Goal: Information Seeking & Learning: Learn about a topic

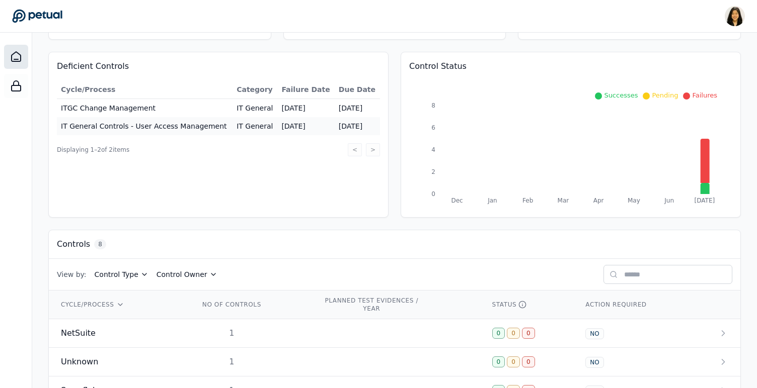
scroll to position [265, 0]
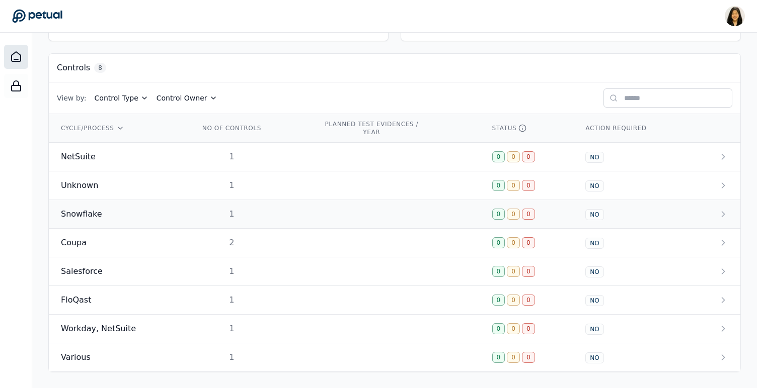
click at [97, 216] on span "Snowflake" at bounding box center [81, 214] width 41 height 12
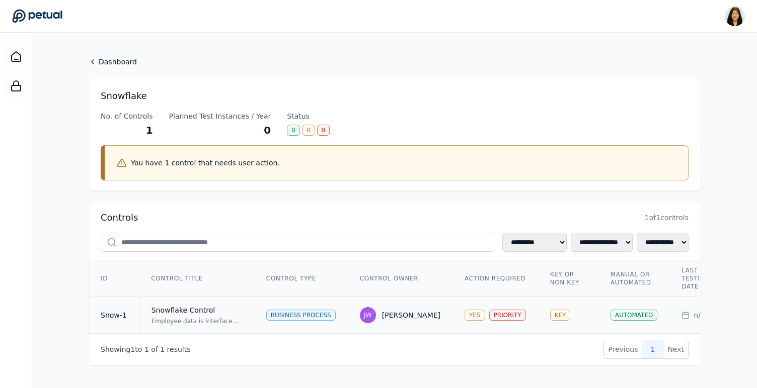
click at [186, 318] on div "Employee data is interfaced from Workday to NetSuite via Snowflake. The control…" at bounding box center [196, 322] width 91 height 8
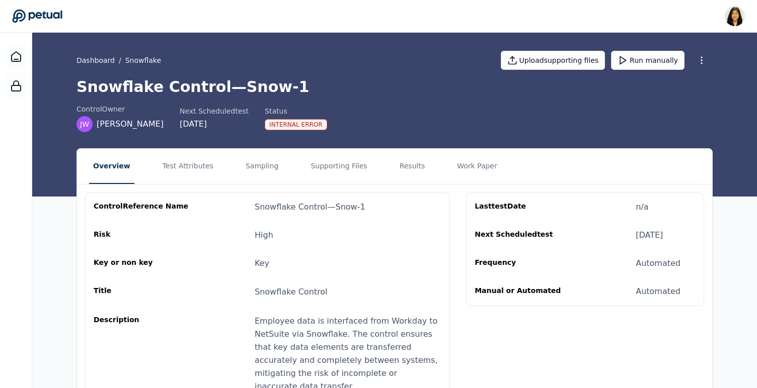
scroll to position [84, 0]
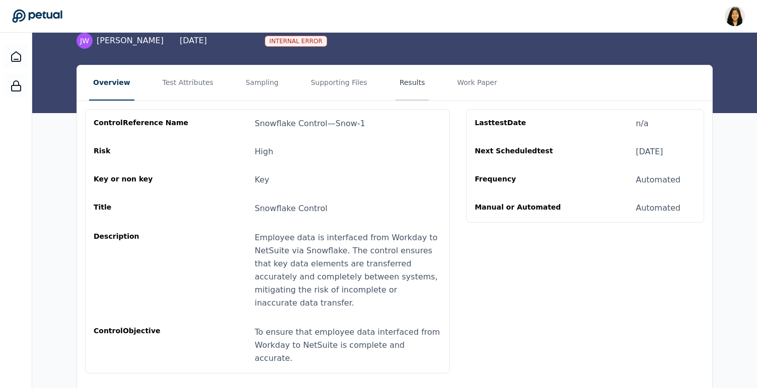
click at [400, 86] on button "Results" at bounding box center [413, 82] width 34 height 35
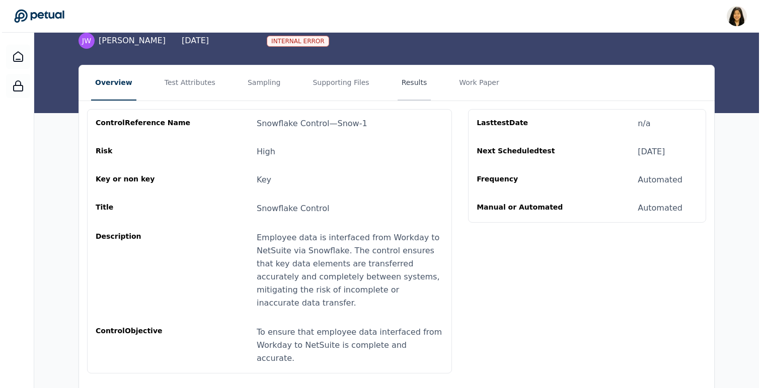
scroll to position [0, 0]
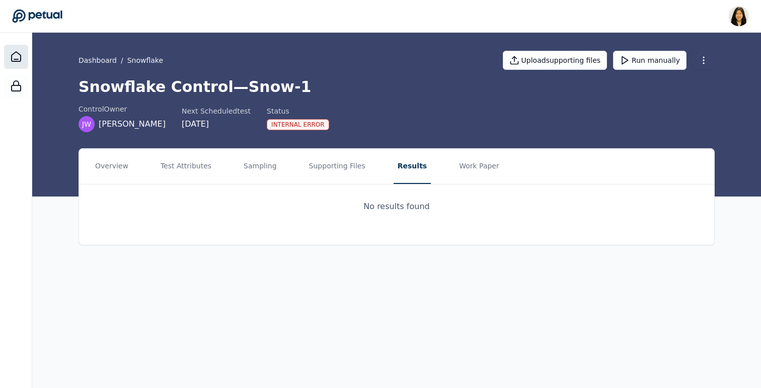
click at [19, 59] on icon at bounding box center [16, 57] width 12 height 12
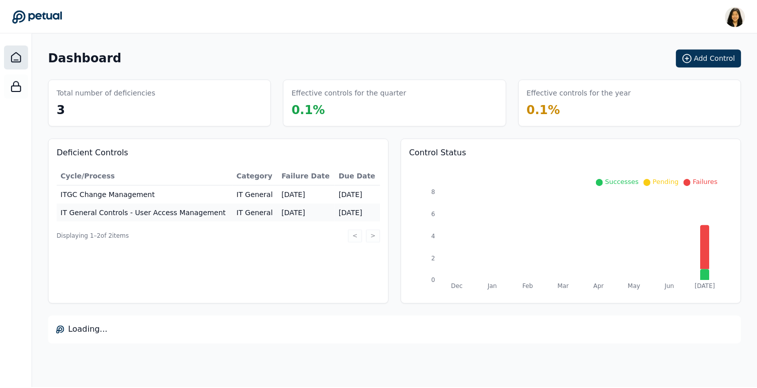
scroll to position [265, 0]
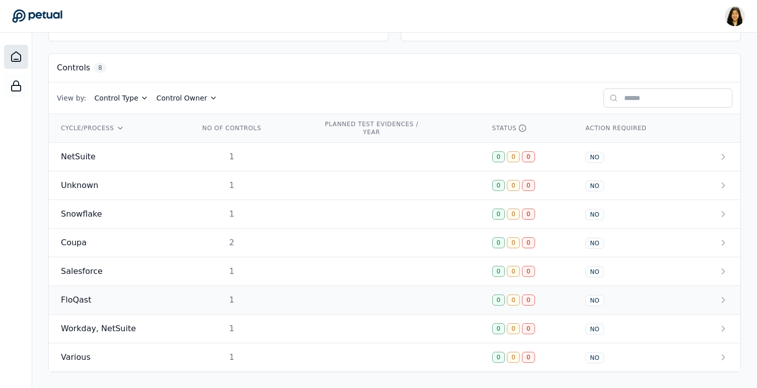
click at [92, 297] on div "FloQast" at bounding box center [118, 300] width 114 height 12
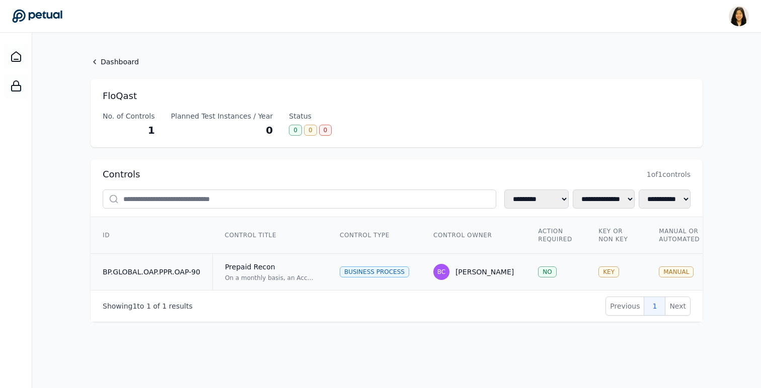
click at [190, 274] on td "BP.GLOBAL.OAP.PPR.OAP-90" at bounding box center [152, 272] width 122 height 37
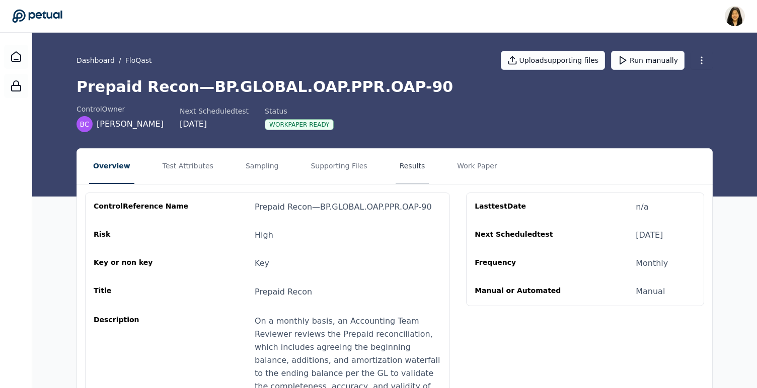
click at [403, 162] on button "Results" at bounding box center [413, 166] width 34 height 35
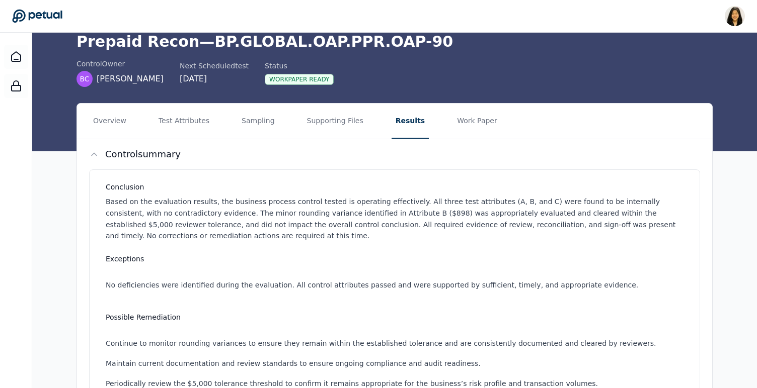
scroll to position [170, 0]
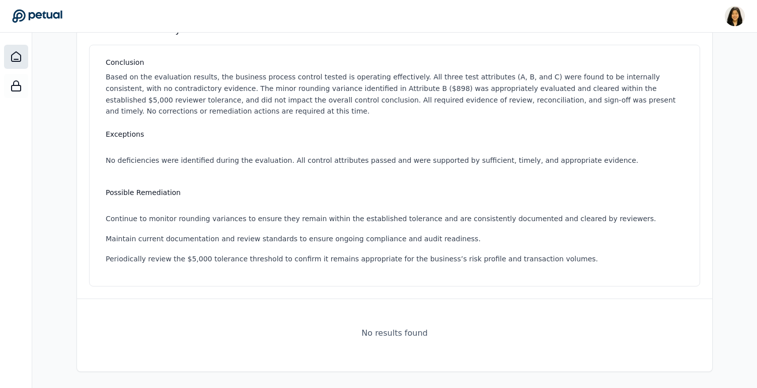
click at [16, 51] on icon at bounding box center [16, 57] width 12 height 12
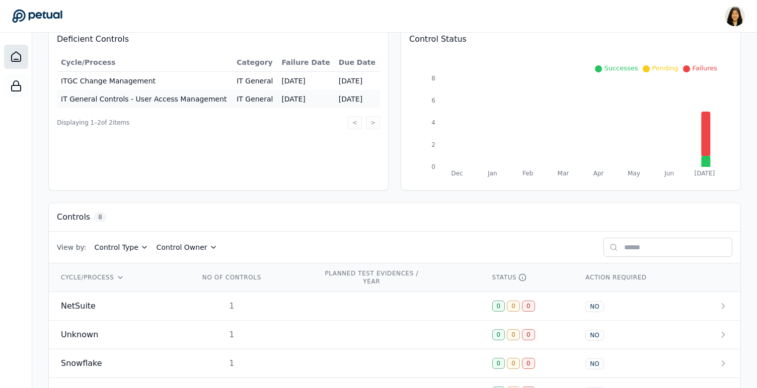
scroll to position [265, 0]
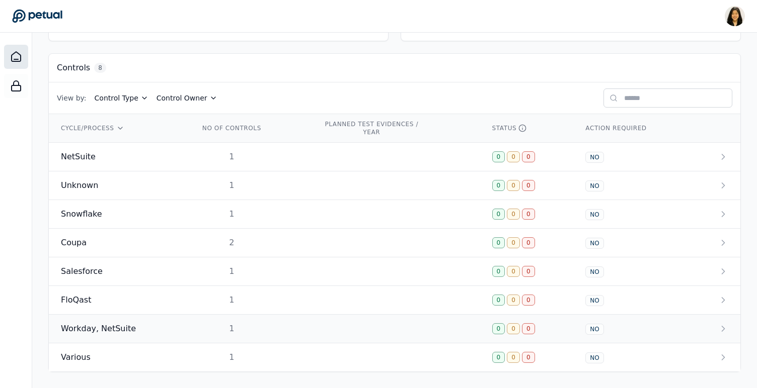
click at [121, 326] on span "Workday, NetSuite" at bounding box center [98, 329] width 75 height 12
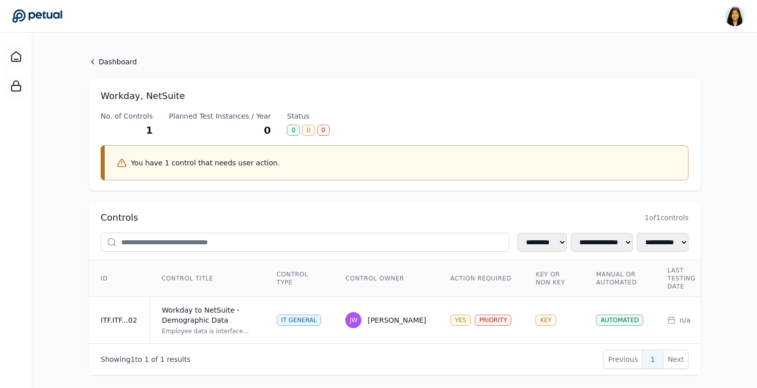
scroll to position [15, 0]
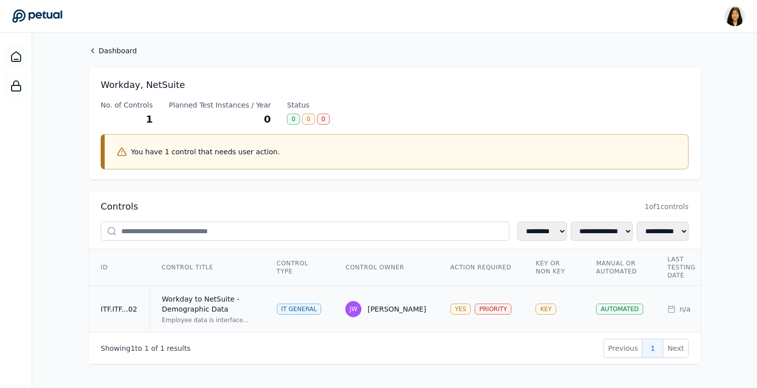
click at [209, 298] on div "Workday to NetSuite - Demographic Data" at bounding box center [207, 304] width 91 height 20
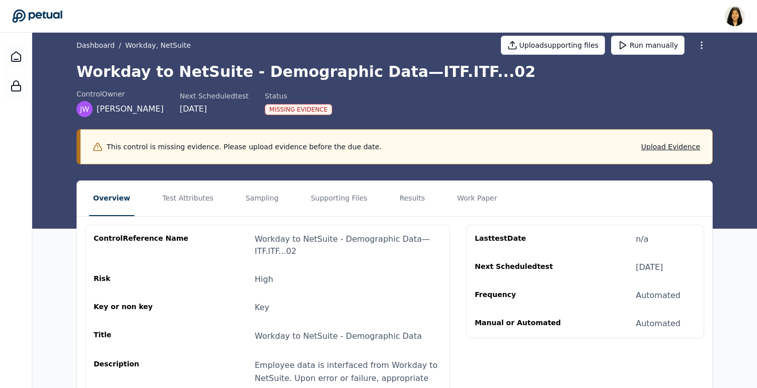
scroll to position [109, 0]
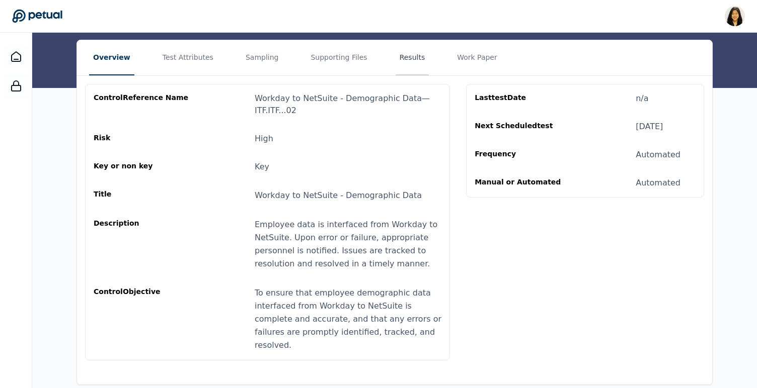
click at [402, 56] on button "Results" at bounding box center [413, 57] width 34 height 35
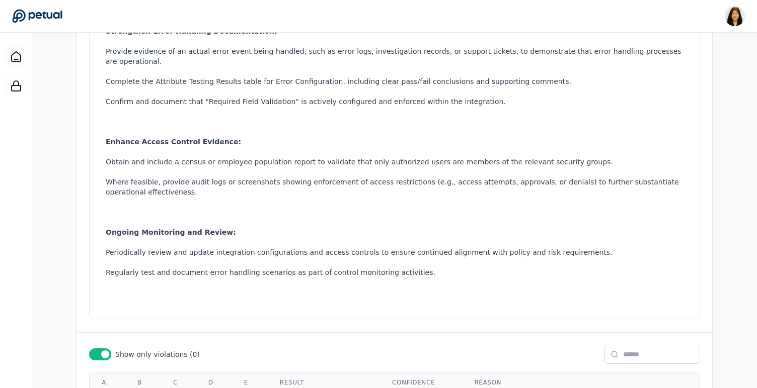
scroll to position [613, 0]
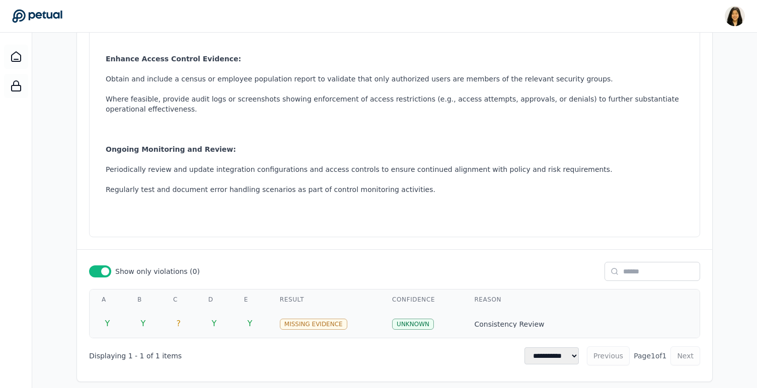
click at [308, 319] on div "Missing Evidence" at bounding box center [313, 324] width 67 height 11
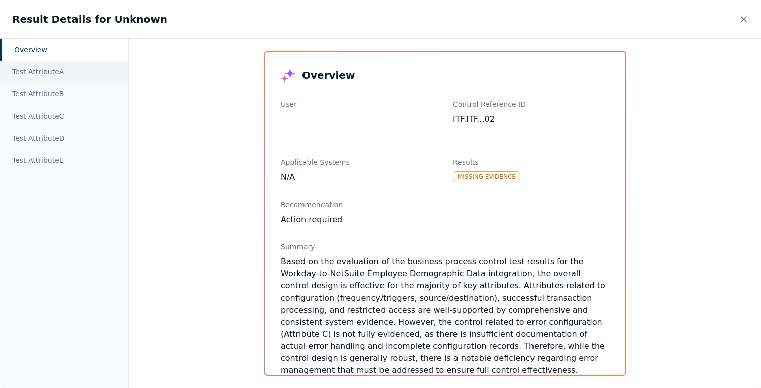
click at [90, 75] on div "Test Attribute A" at bounding box center [64, 72] width 128 height 22
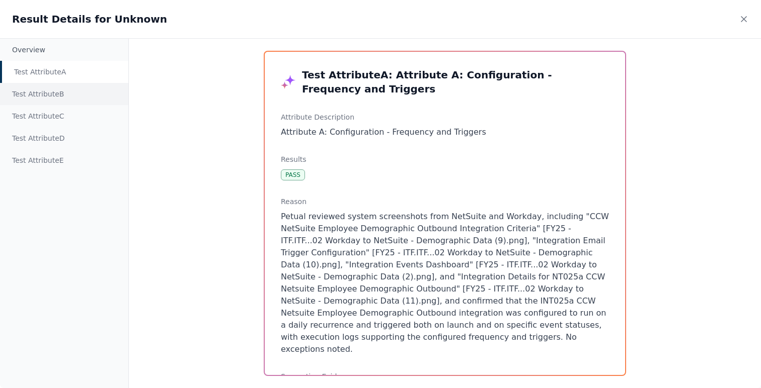
click at [92, 90] on div "Test Attribute B" at bounding box center [64, 94] width 128 height 22
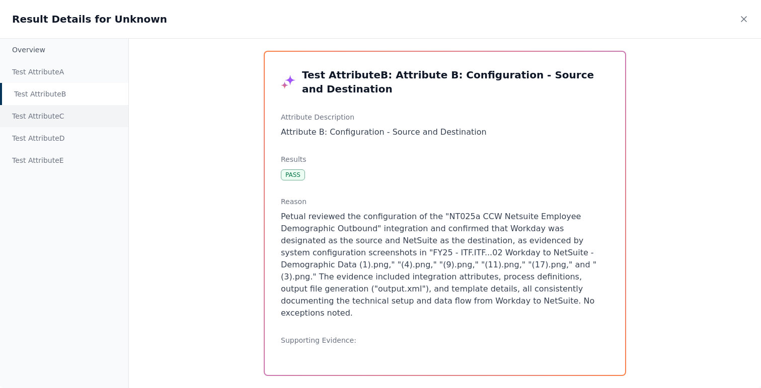
click at [88, 118] on div "Test Attribute C" at bounding box center [64, 116] width 128 height 22
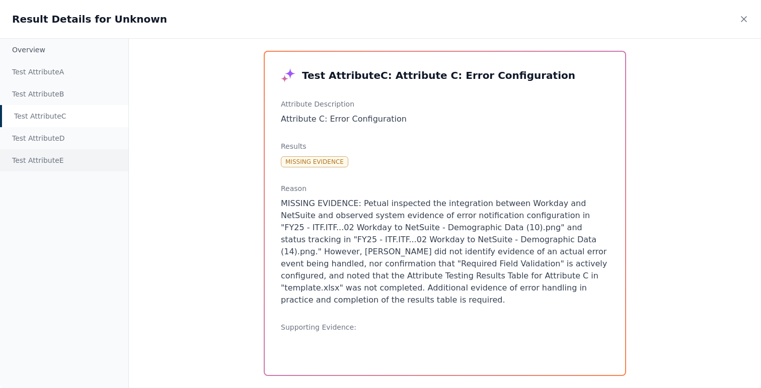
click at [81, 149] on div "Test Attribute E" at bounding box center [64, 160] width 128 height 22
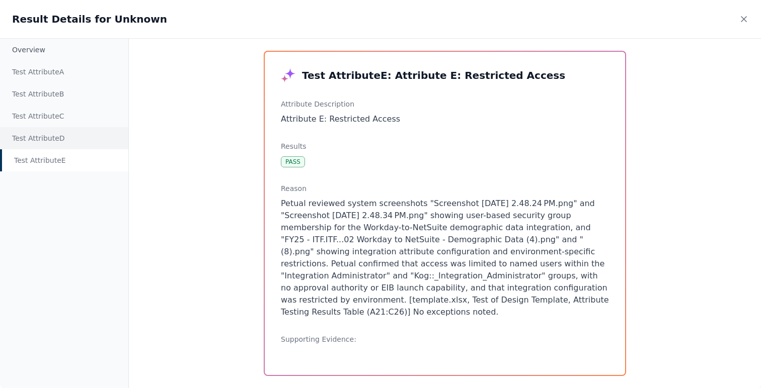
click at [75, 139] on div "Test Attribute D" at bounding box center [64, 138] width 128 height 22
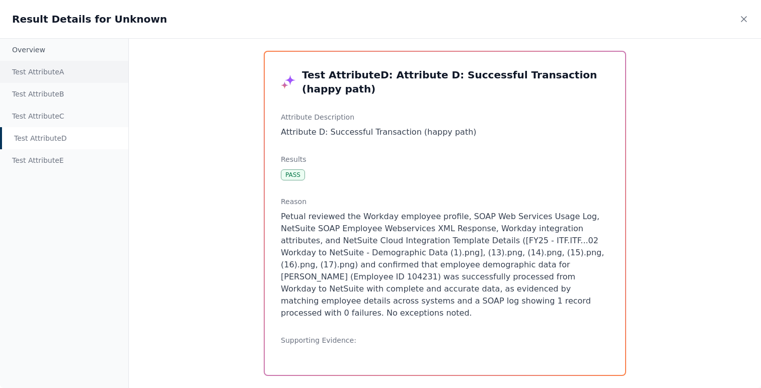
click at [82, 74] on div "Test Attribute A" at bounding box center [64, 72] width 128 height 22
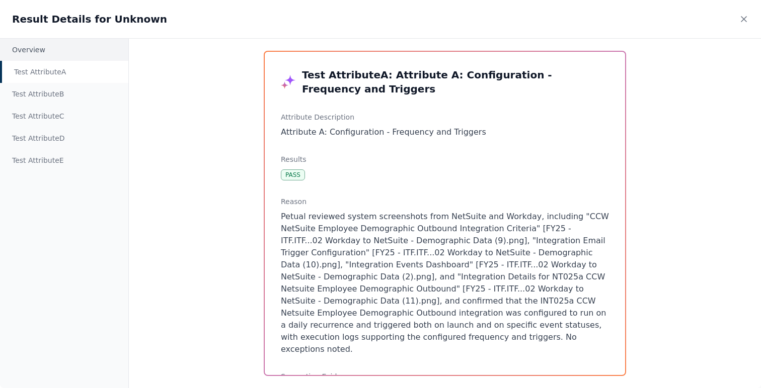
click at [71, 50] on div "Overview" at bounding box center [64, 50] width 128 height 22
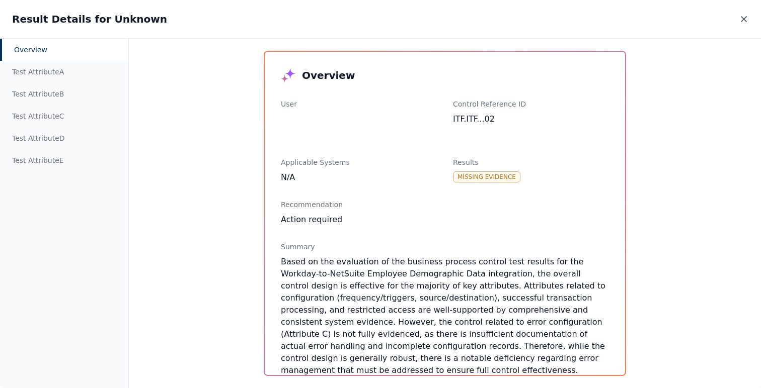
click at [746, 19] on icon at bounding box center [744, 19] width 10 height 10
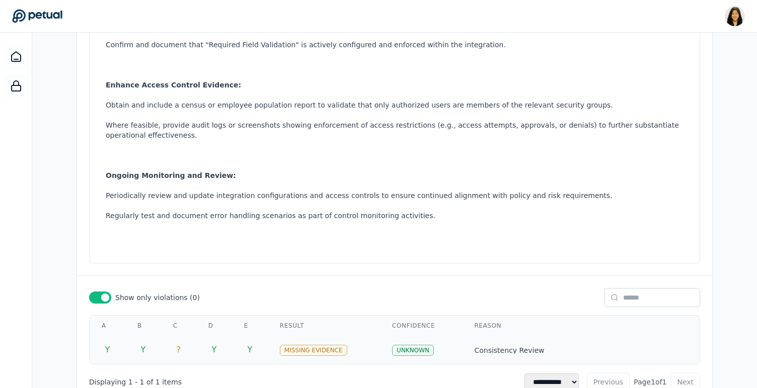
scroll to position [586, 0]
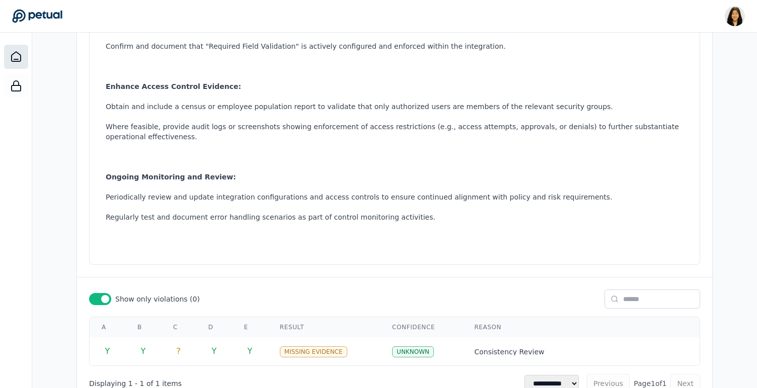
click at [21, 58] on icon at bounding box center [16, 57] width 12 height 12
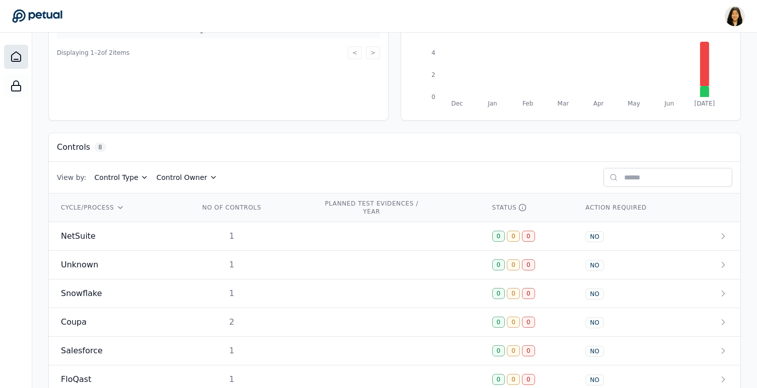
scroll to position [265, 0]
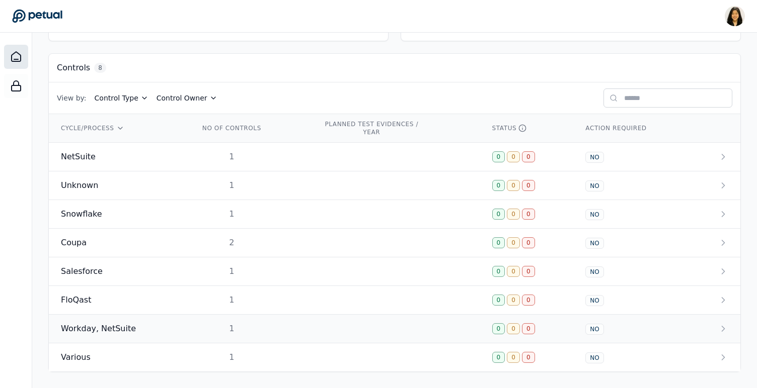
click at [141, 322] on td "Workday, NetSuite" at bounding box center [118, 329] width 138 height 29
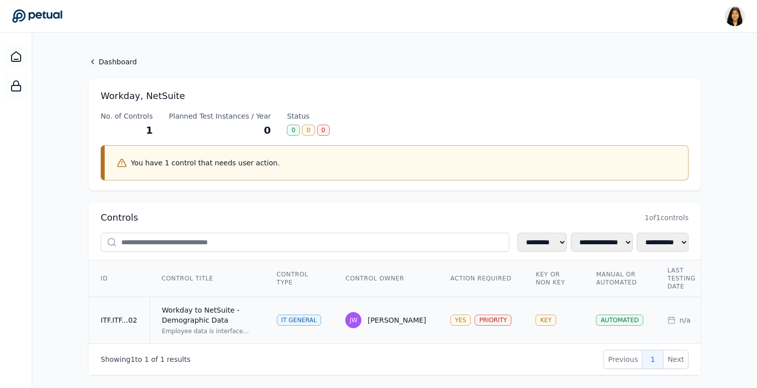
click at [224, 320] on div "Workday to NetSuite - Demographic Data" at bounding box center [207, 315] width 91 height 20
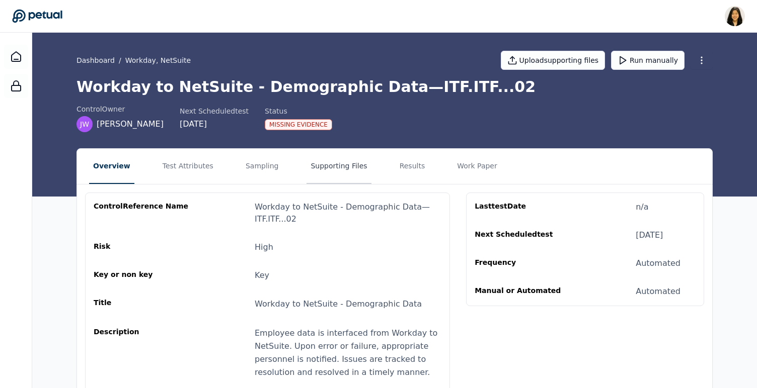
click at [352, 164] on button "Supporting Files" at bounding box center [338, 166] width 64 height 35
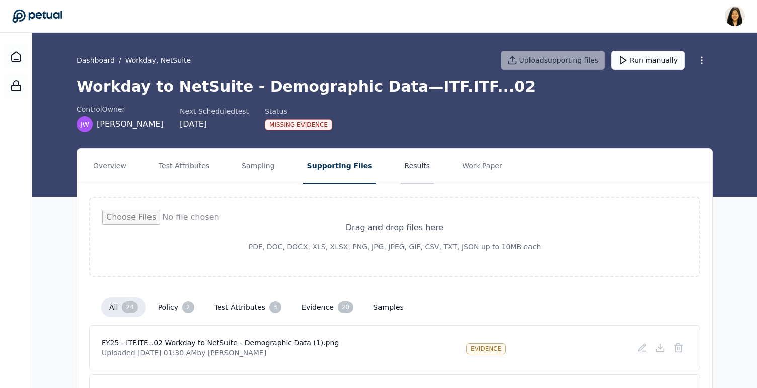
click at [408, 166] on button "Results" at bounding box center [418, 166] width 34 height 35
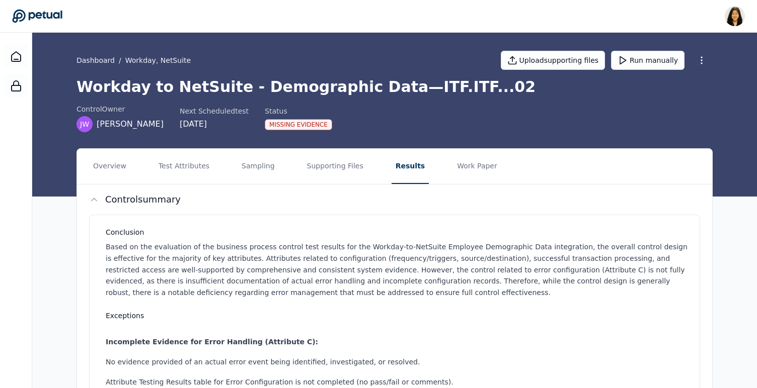
click at [438, 89] on h1 "Workday to NetSuite - Demographic Data — ITF.ITF...02" at bounding box center [394, 87] width 636 height 18
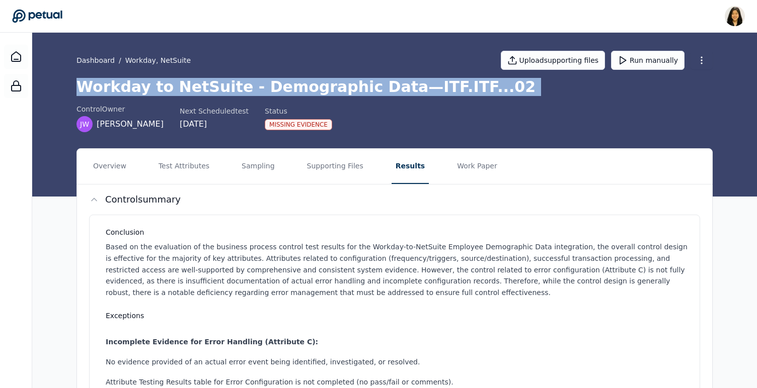
click at [438, 89] on h1 "Workday to NetSuite - Demographic Data — ITF.ITF...02" at bounding box center [394, 87] width 636 height 18
click at [238, 168] on button "Sampling" at bounding box center [258, 166] width 41 height 35
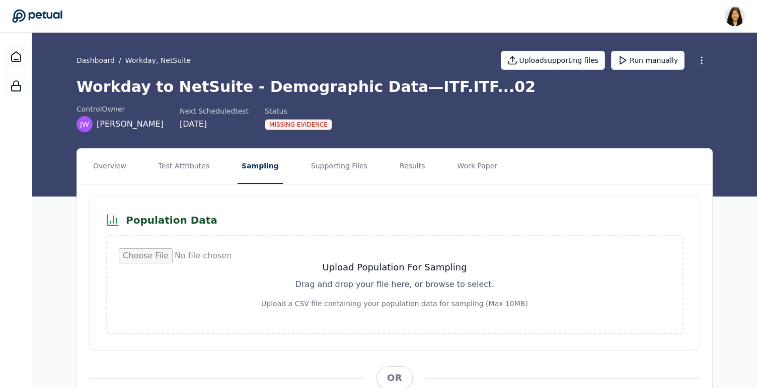
click at [365, 124] on div "control Owner [PERSON_NAME] Next Scheduled test [DATE] Status Missing Evidence" at bounding box center [394, 118] width 636 height 28
click at [396, 171] on button "Results" at bounding box center [413, 166] width 34 height 35
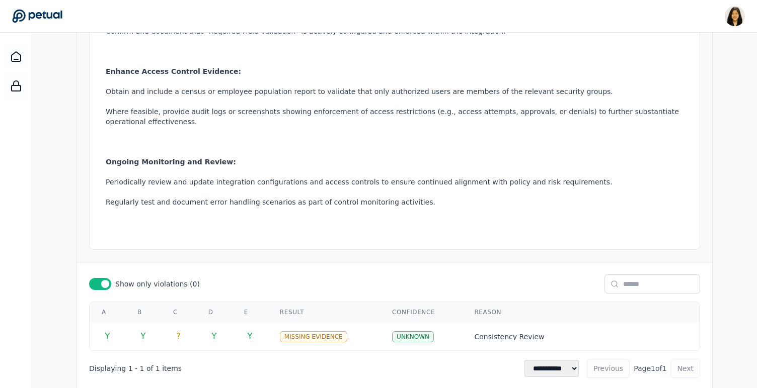
scroll to position [613, 0]
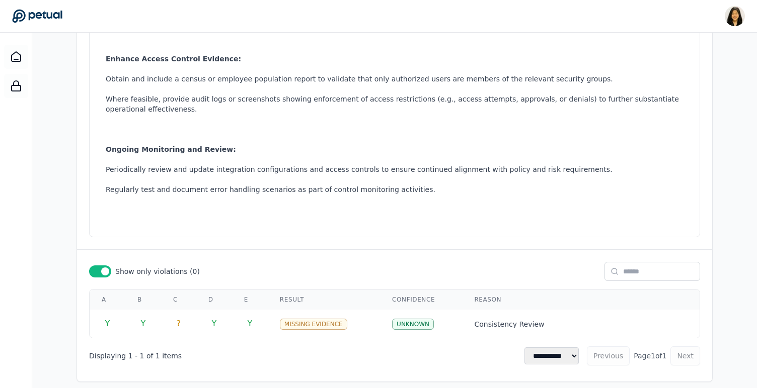
click at [575, 348] on select "**********" at bounding box center [551, 356] width 54 height 17
click at [524, 348] on select "**********" at bounding box center [551, 356] width 54 height 17
click at [573, 348] on select "**********" at bounding box center [551, 356] width 54 height 17
select select "**"
click at [524, 348] on select "**********" at bounding box center [551, 356] width 54 height 17
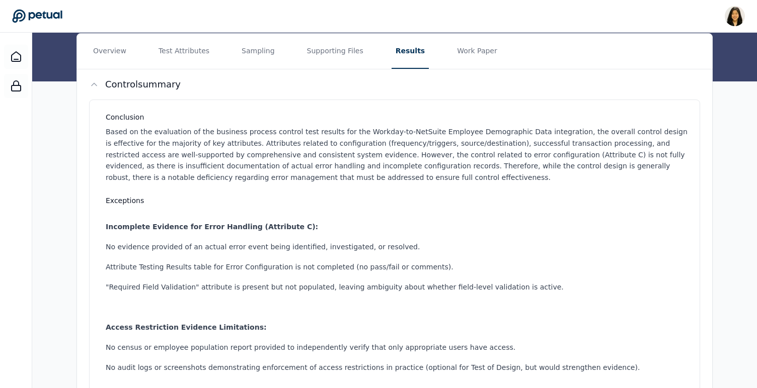
scroll to position [0, 0]
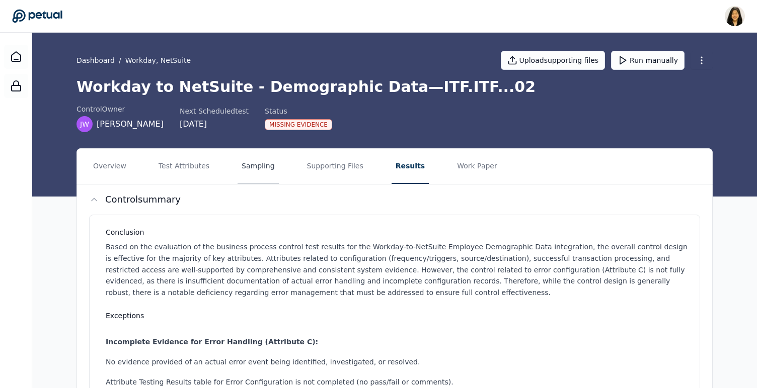
click at [248, 165] on button "Sampling" at bounding box center [258, 166] width 41 height 35
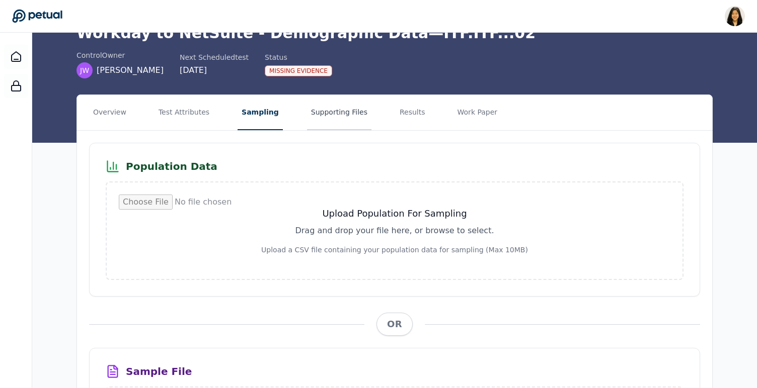
scroll to position [43, 0]
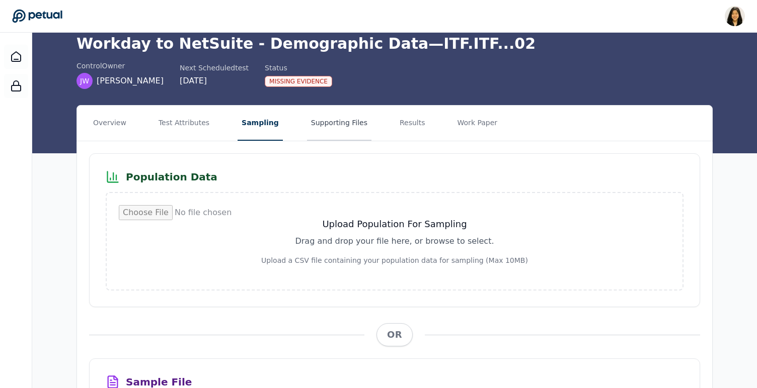
click at [345, 125] on button "Supporting Files" at bounding box center [339, 123] width 64 height 35
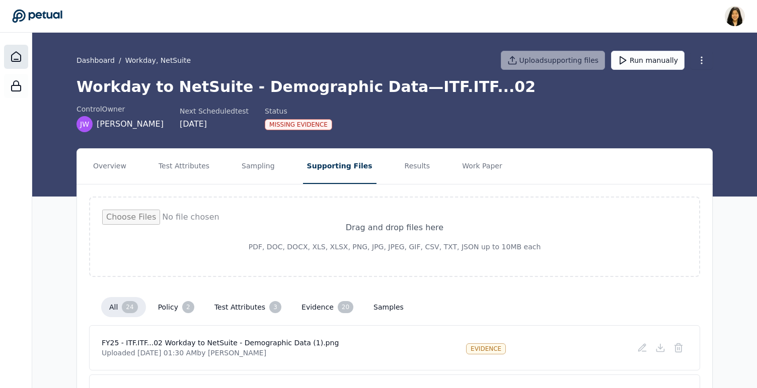
click at [16, 55] on icon at bounding box center [16, 57] width 12 height 12
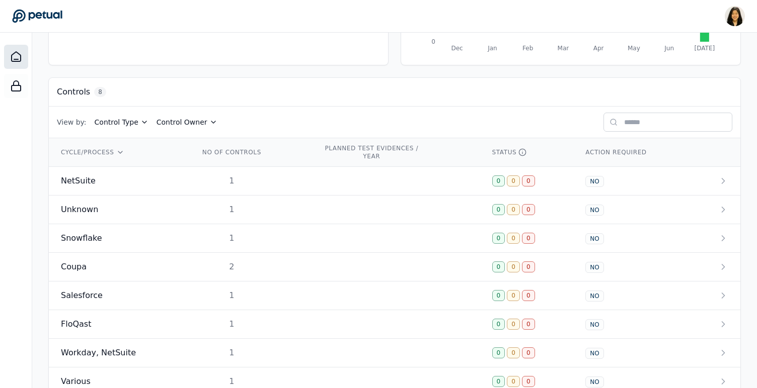
scroll to position [265, 0]
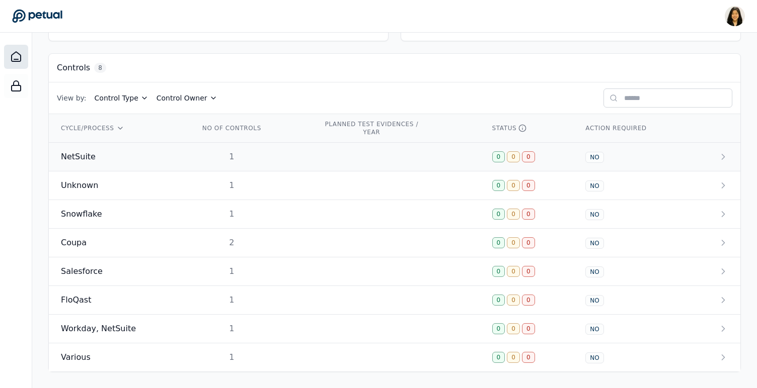
click at [201, 159] on div "1" at bounding box center [231, 157] width 64 height 12
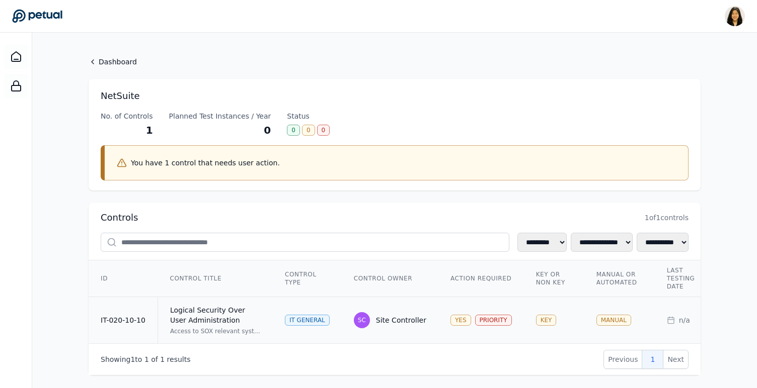
click at [399, 327] on div "SC Site Controller" at bounding box center [390, 320] width 72 height 16
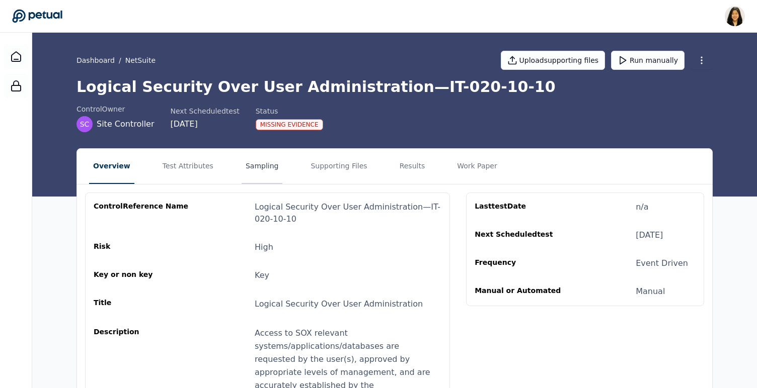
click at [251, 167] on button "Sampling" at bounding box center [262, 166] width 41 height 35
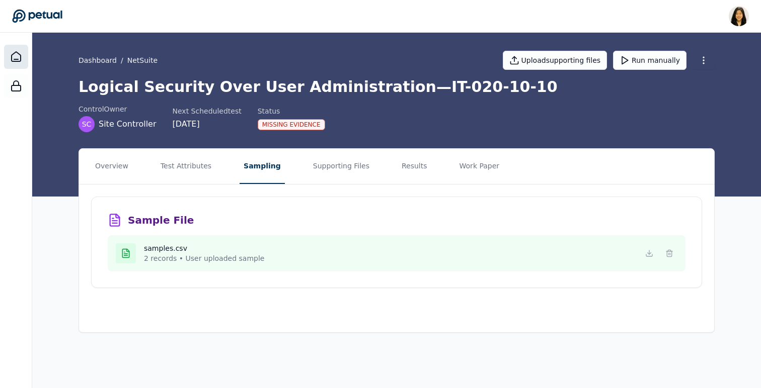
click at [14, 65] on div at bounding box center [16, 57] width 24 height 24
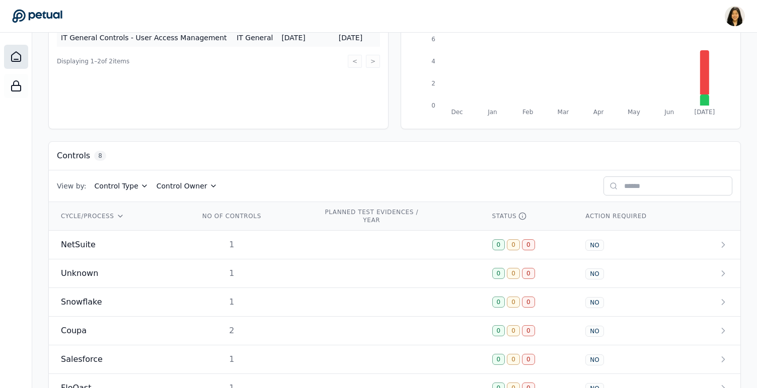
scroll to position [222, 0]
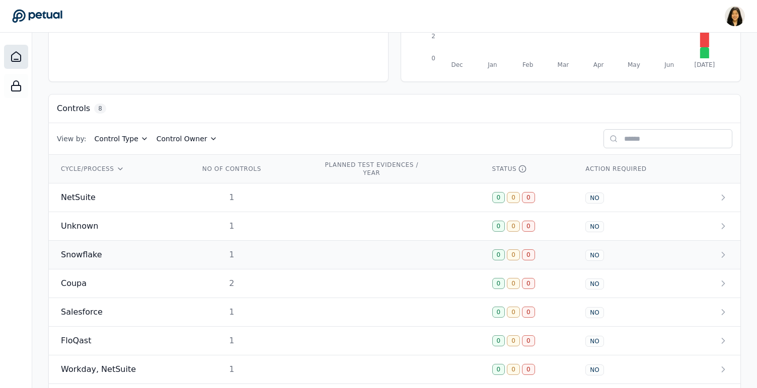
click at [349, 257] on td at bounding box center [395, 255] width 169 height 29
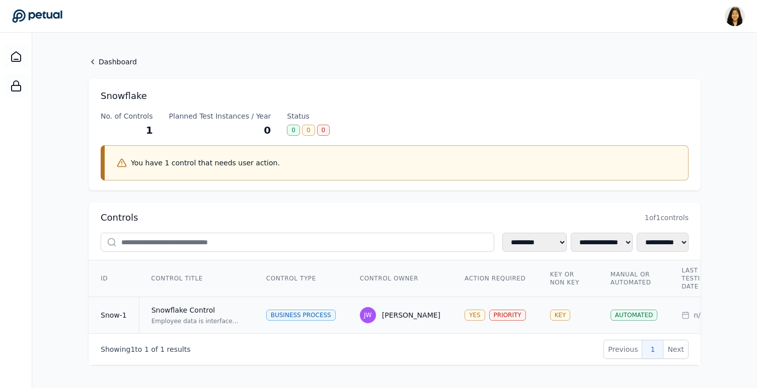
click at [238, 319] on div "Employee data is interfaced from Workday to NetSuite via Snowflake. The control…" at bounding box center [196, 322] width 91 height 8
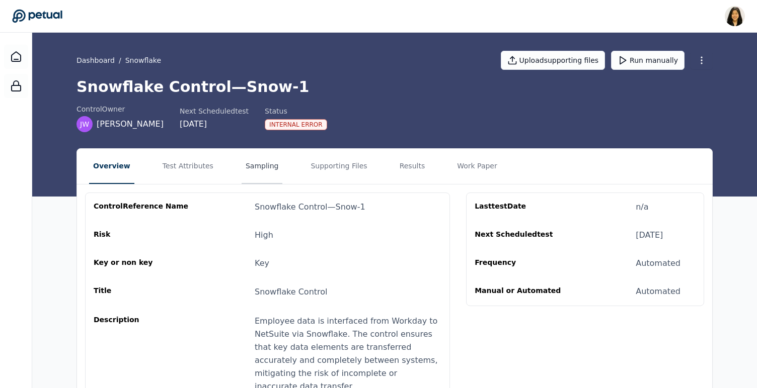
click at [254, 173] on button "Sampling" at bounding box center [262, 166] width 41 height 35
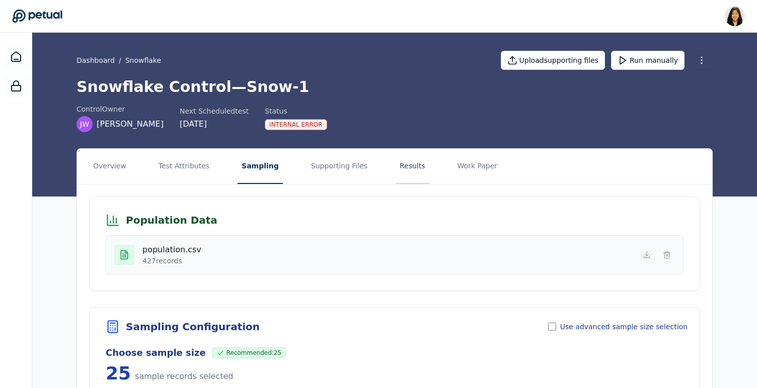
click at [402, 166] on button "Results" at bounding box center [413, 166] width 34 height 35
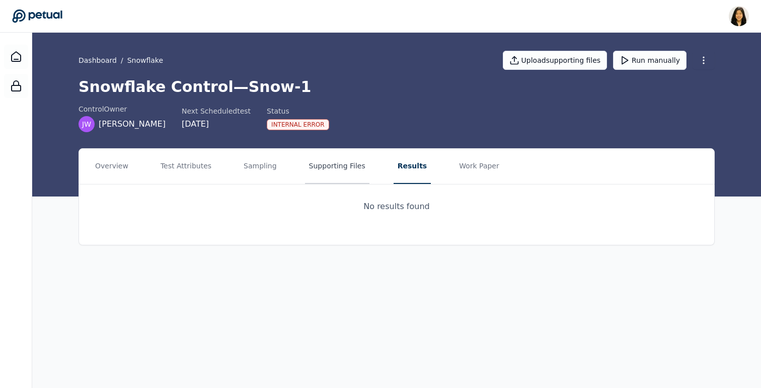
click at [335, 171] on button "Supporting Files" at bounding box center [337, 166] width 64 height 35
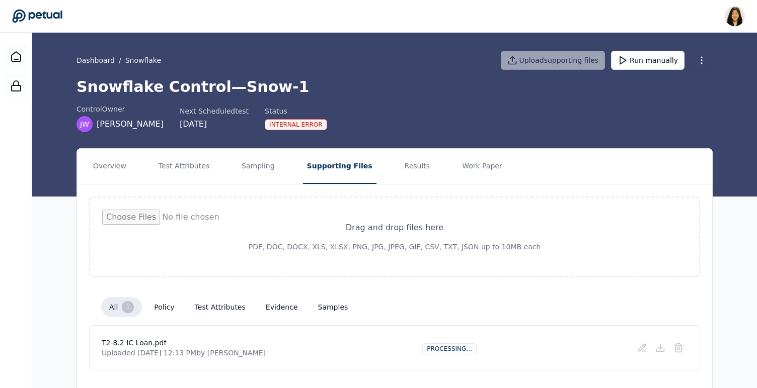
scroll to position [27, 0]
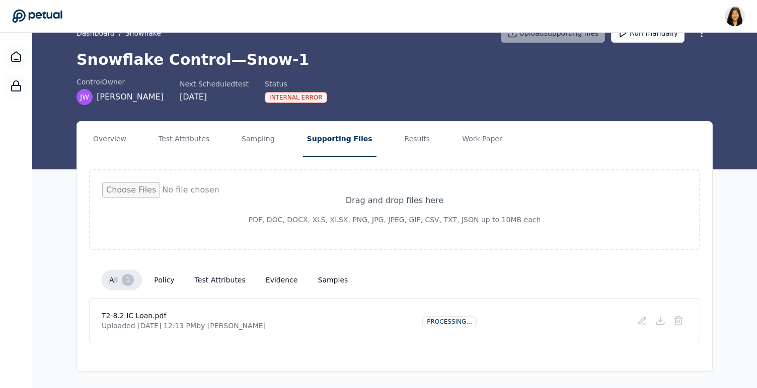
click at [261, 136] on button "Sampling" at bounding box center [258, 139] width 41 height 35
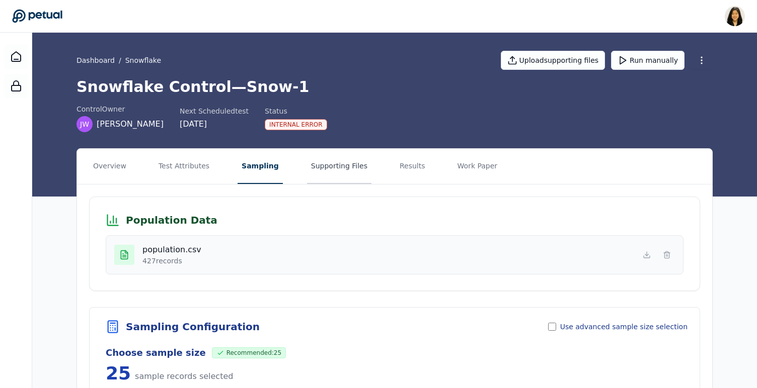
click at [338, 171] on button "Supporting Files" at bounding box center [339, 166] width 64 height 35
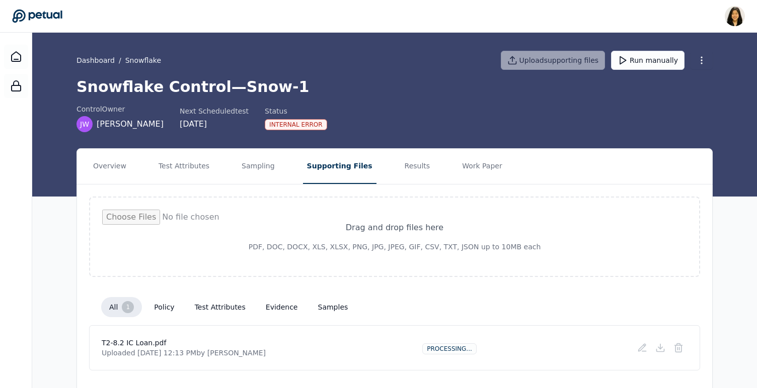
click at [334, 308] on button "samples" at bounding box center [333, 307] width 46 height 18
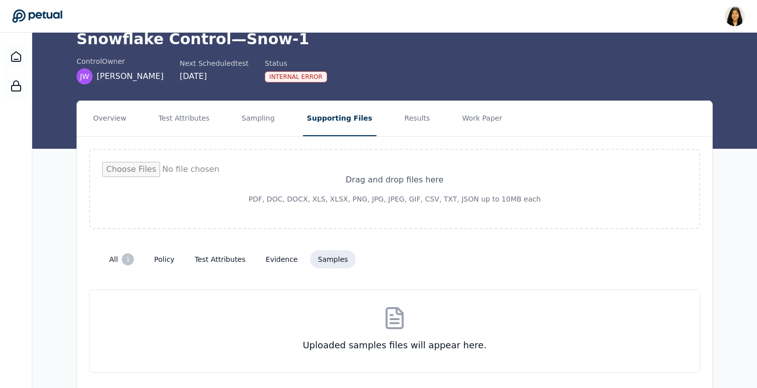
scroll to position [77, 0]
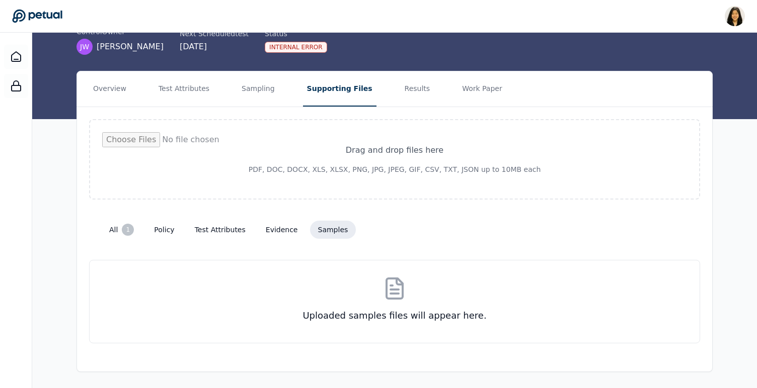
click at [117, 228] on button "all 1" at bounding box center [121, 230] width 41 height 20
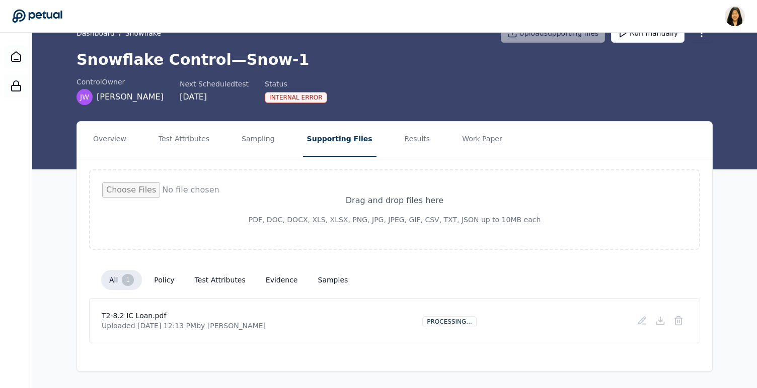
click at [176, 278] on button "policy" at bounding box center [164, 280] width 36 height 18
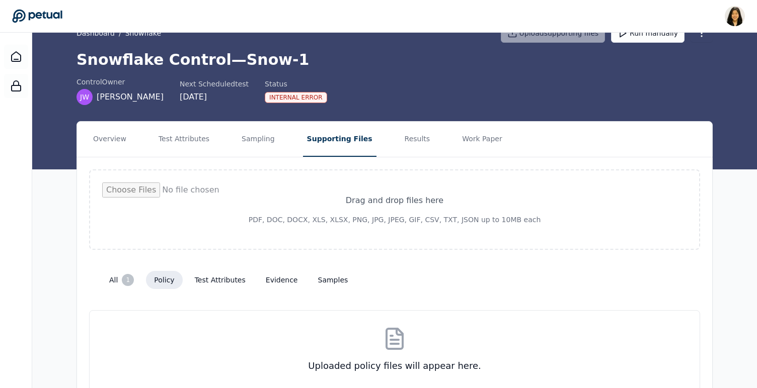
click at [218, 276] on button "test attributes" at bounding box center [220, 280] width 67 height 18
click at [284, 278] on button "evidence" at bounding box center [282, 280] width 48 height 18
click at [328, 277] on button "samples" at bounding box center [333, 280] width 46 height 18
click at [118, 280] on button "all 1" at bounding box center [121, 280] width 41 height 20
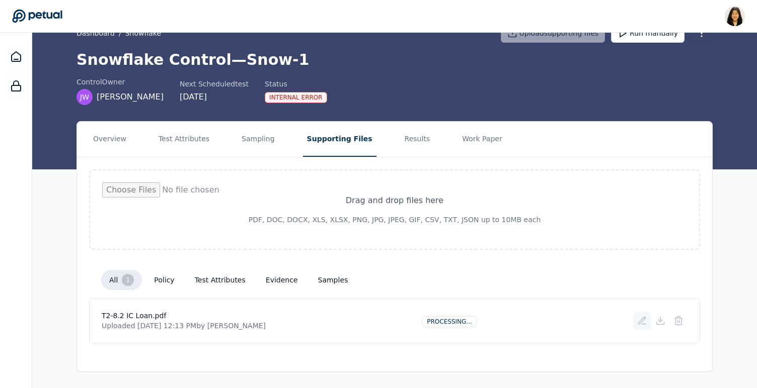
click at [643, 325] on icon at bounding box center [642, 321] width 10 height 10
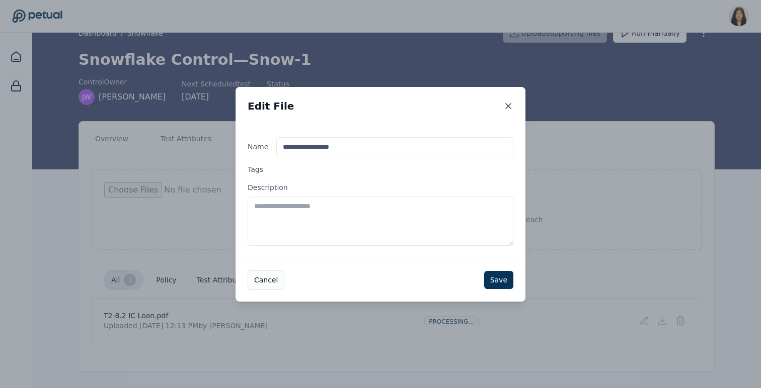
click at [505, 104] on icon at bounding box center [508, 106] width 10 height 10
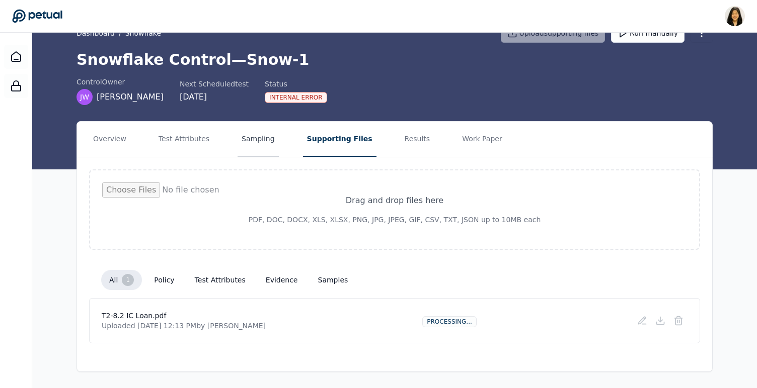
click at [245, 138] on button "Sampling" at bounding box center [258, 139] width 41 height 35
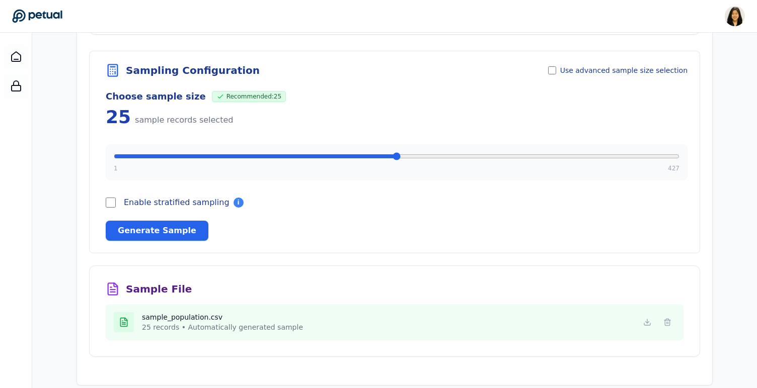
scroll to position [270, 0]
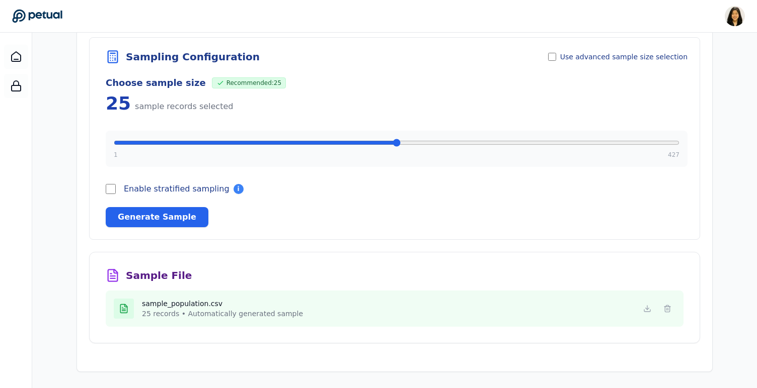
click at [255, 144] on input "range" at bounding box center [397, 143] width 566 height 8
type input "***"
click at [333, 142] on input "range" at bounding box center [397, 143] width 566 height 8
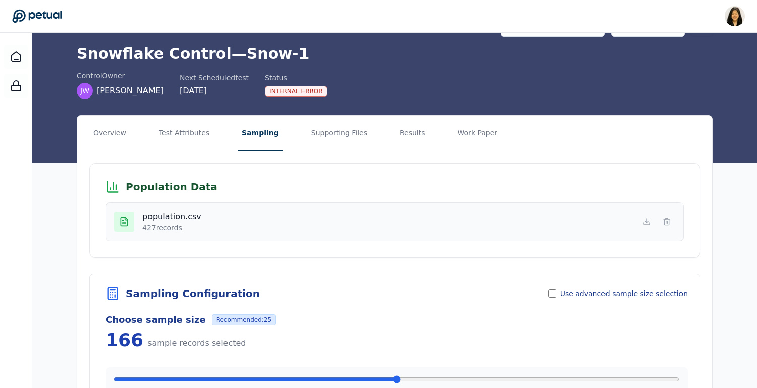
scroll to position [0, 0]
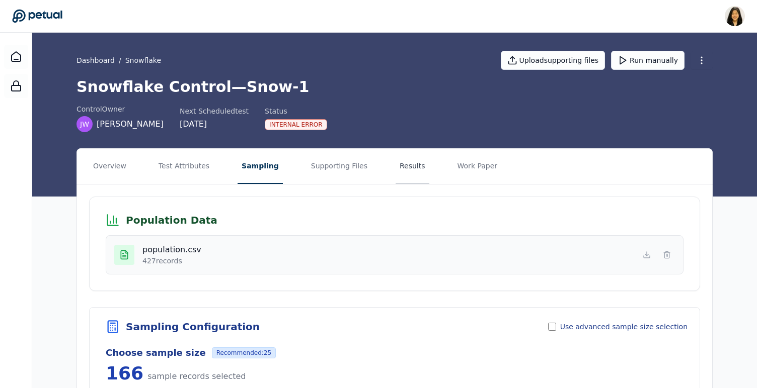
click at [409, 167] on button "Results" at bounding box center [413, 166] width 34 height 35
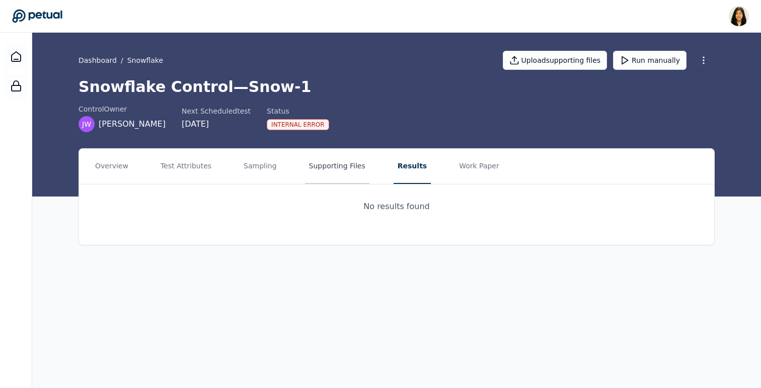
click at [316, 173] on button "Supporting Files" at bounding box center [337, 166] width 64 height 35
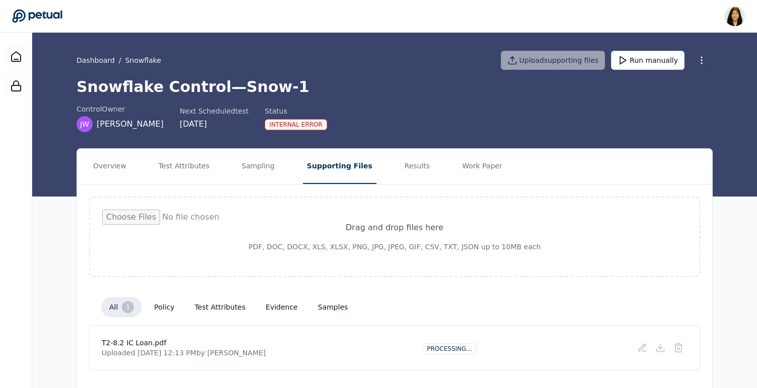
click at [214, 304] on button "test attributes" at bounding box center [220, 307] width 67 height 18
